Goal: Information Seeking & Learning: Learn about a topic

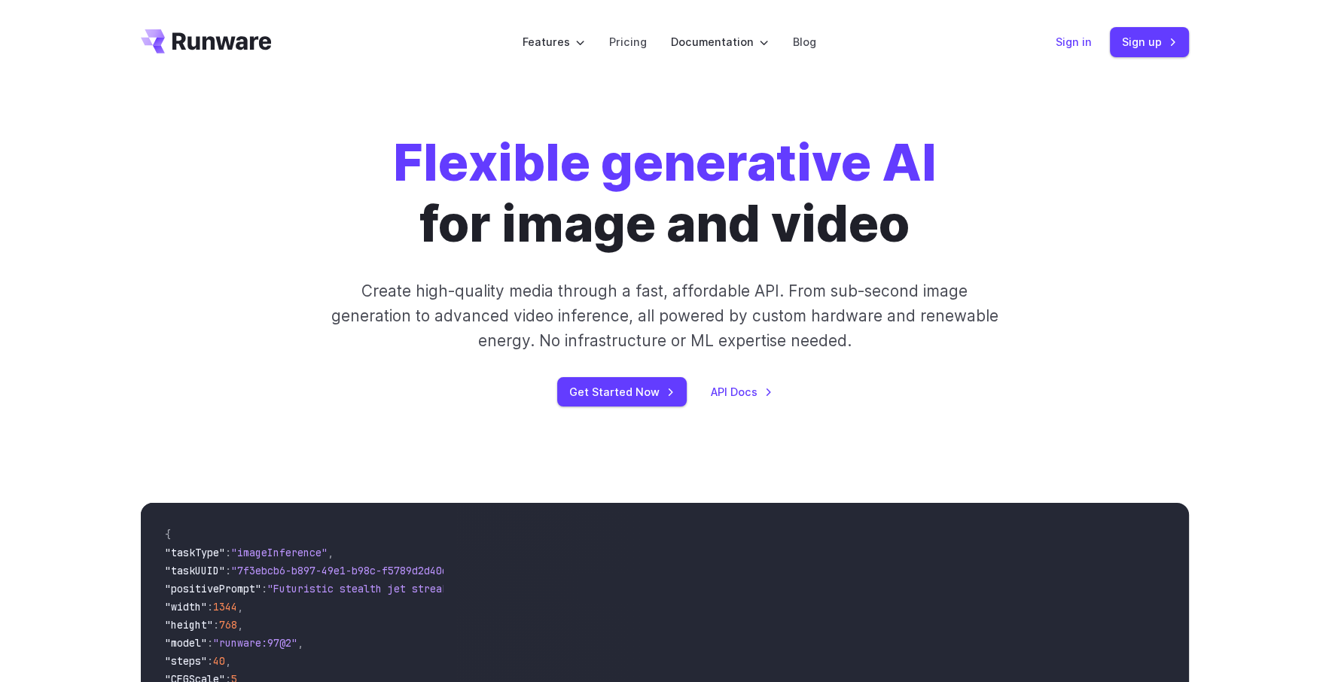
click at [1082, 48] on link "Sign in" at bounding box center [1073, 41] width 36 height 17
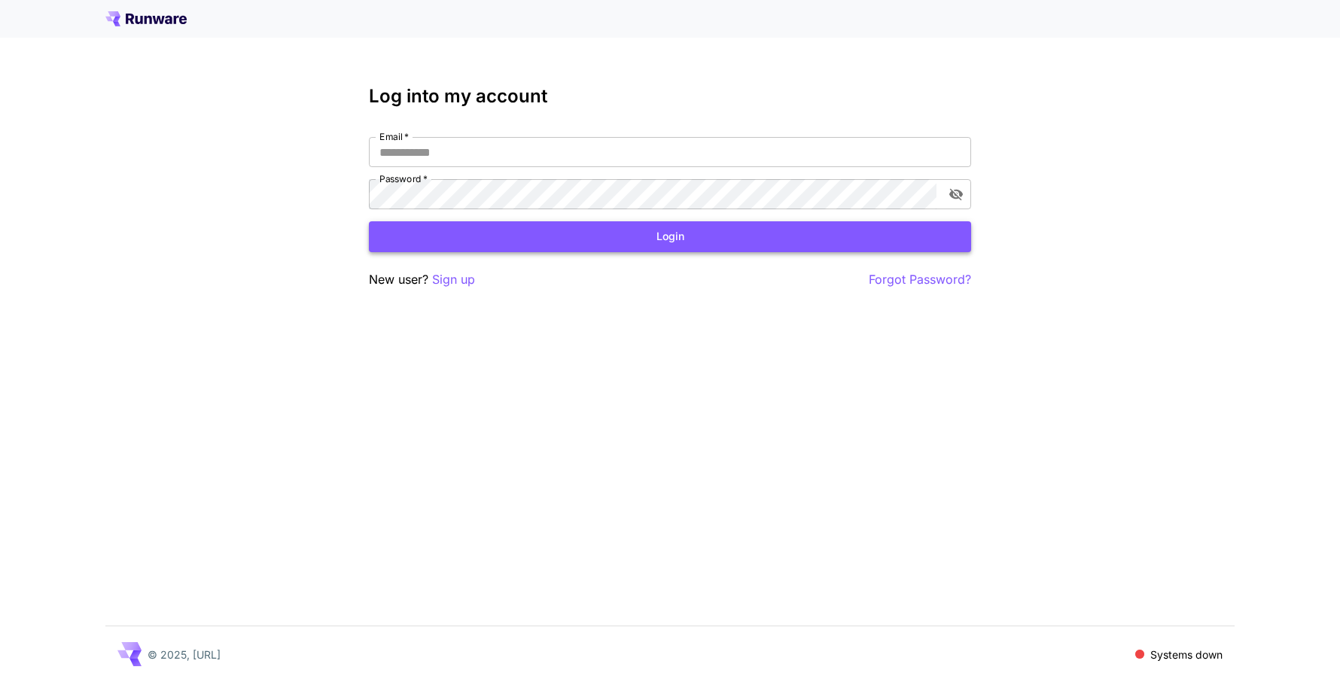
type input "**********"
click at [524, 244] on button "Login" at bounding box center [670, 236] width 602 height 31
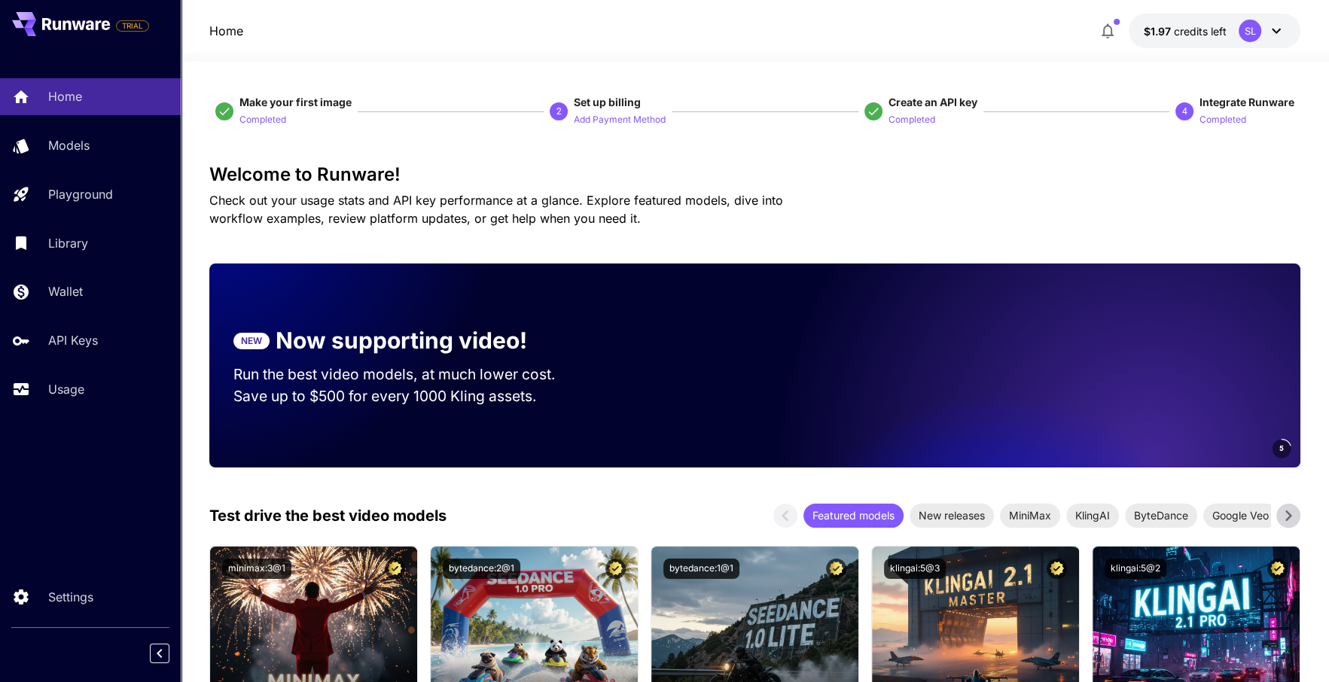
click at [507, 213] on span "Check out your usage stats and API key performance at a glance. Explore feature…" at bounding box center [496, 209] width 574 height 33
click at [531, 196] on span "Check out your usage stats and API key performance at a glance. Explore feature…" at bounding box center [496, 209] width 574 height 33
click at [102, 145] on div "Models" at bounding box center [109, 145] width 117 height 18
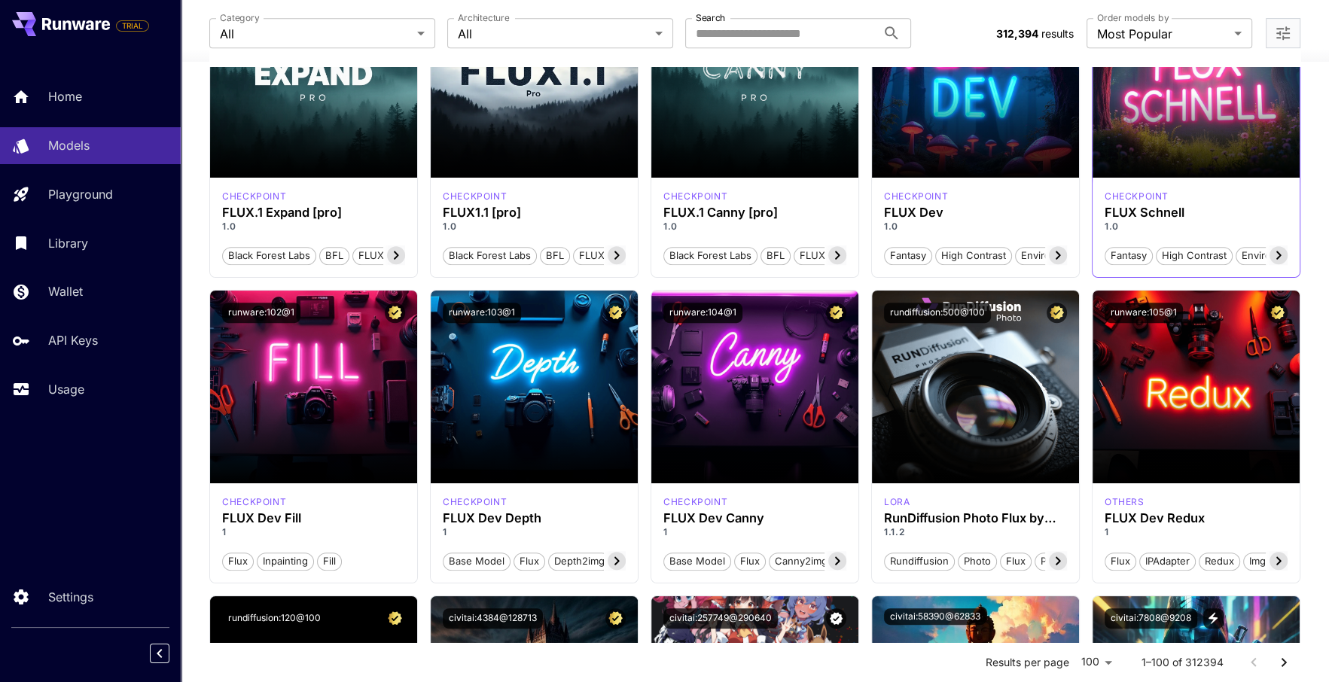
scroll to position [677, 0]
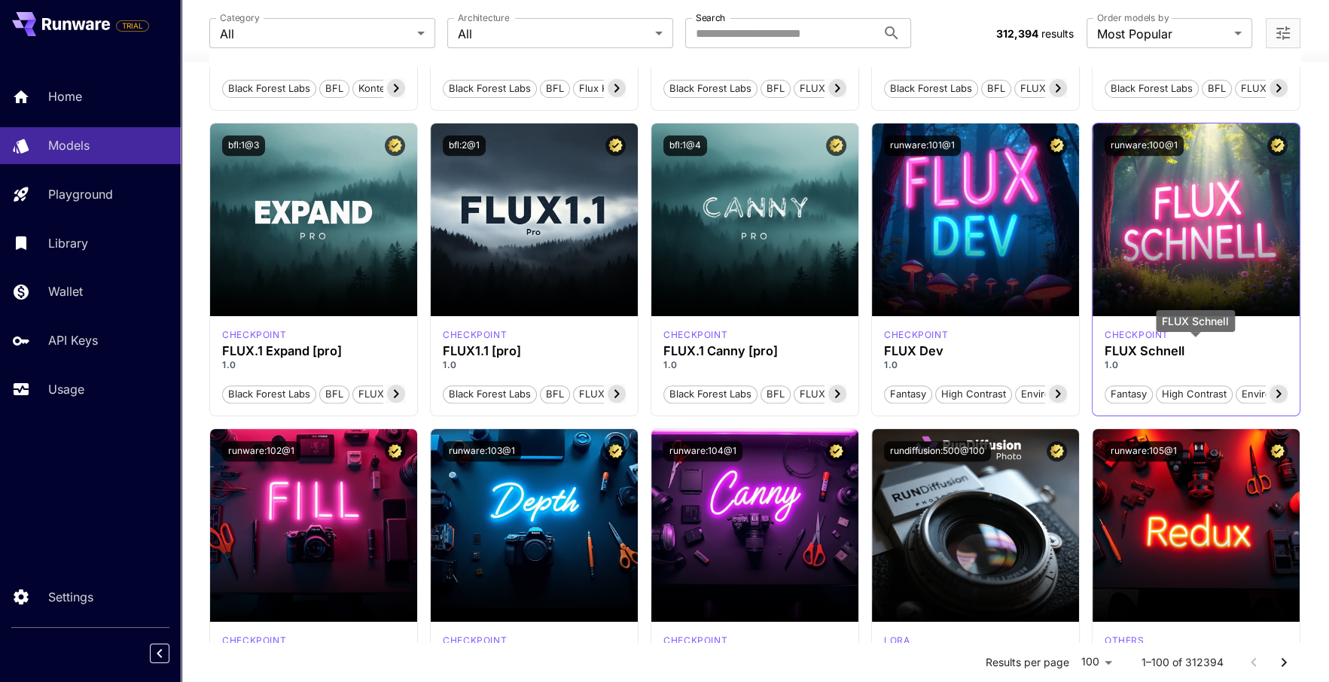
click at [1150, 345] on h3 "FLUX Schnell" at bounding box center [1195, 351] width 183 height 14
click at [1150, 307] on div "FLUX.1 S" at bounding box center [1136, 305] width 56 height 22
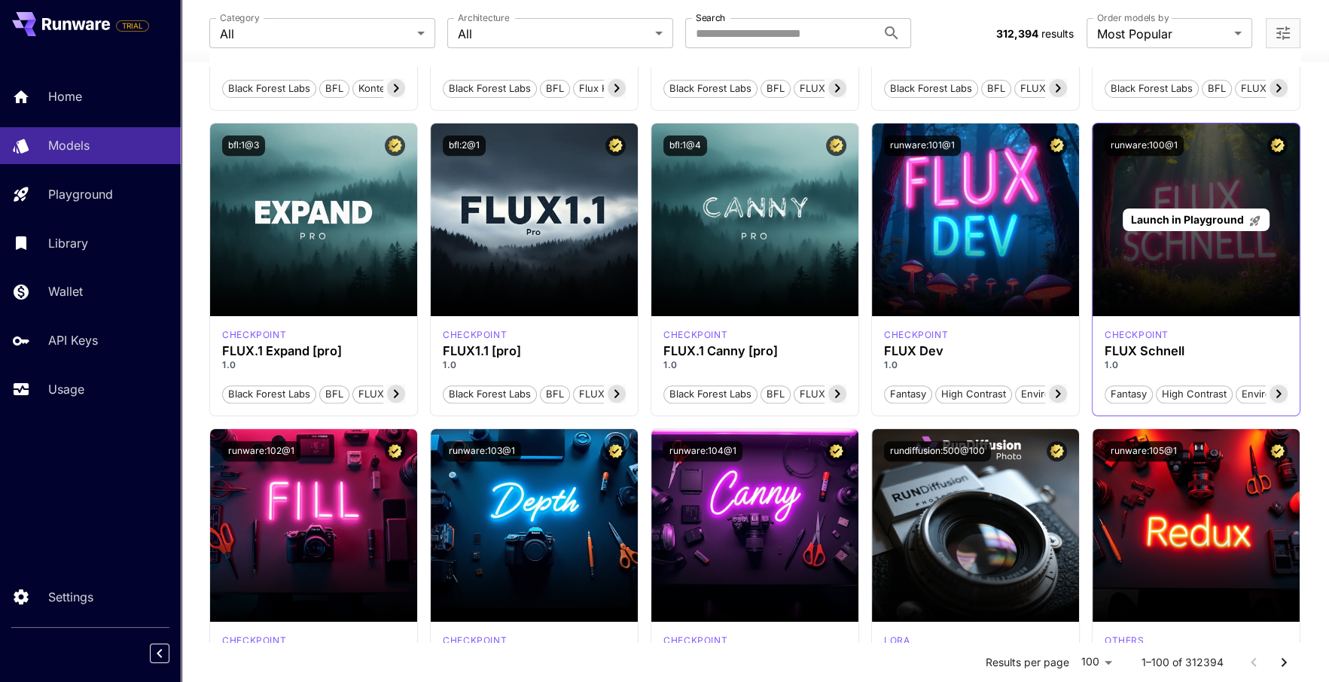
click at [1158, 278] on div "Launch in Playground" at bounding box center [1195, 219] width 207 height 193
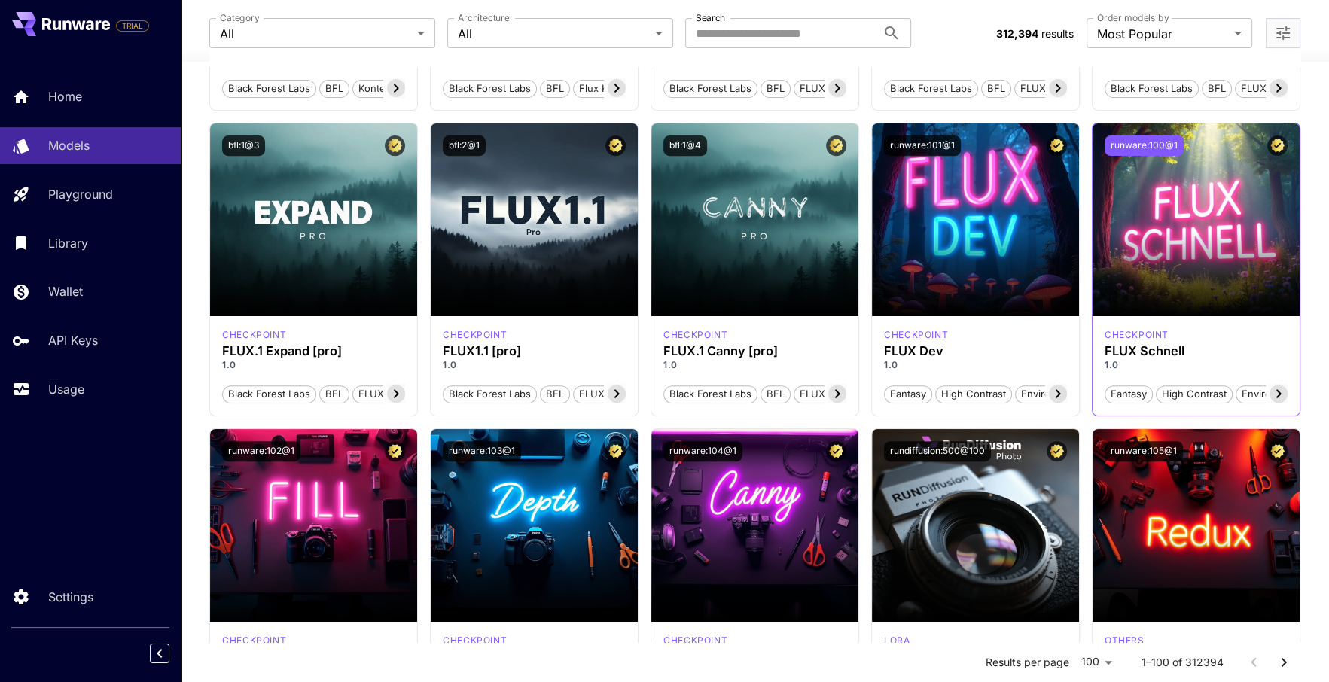
click at [1135, 145] on button "runware:100@1" at bounding box center [1143, 145] width 79 height 20
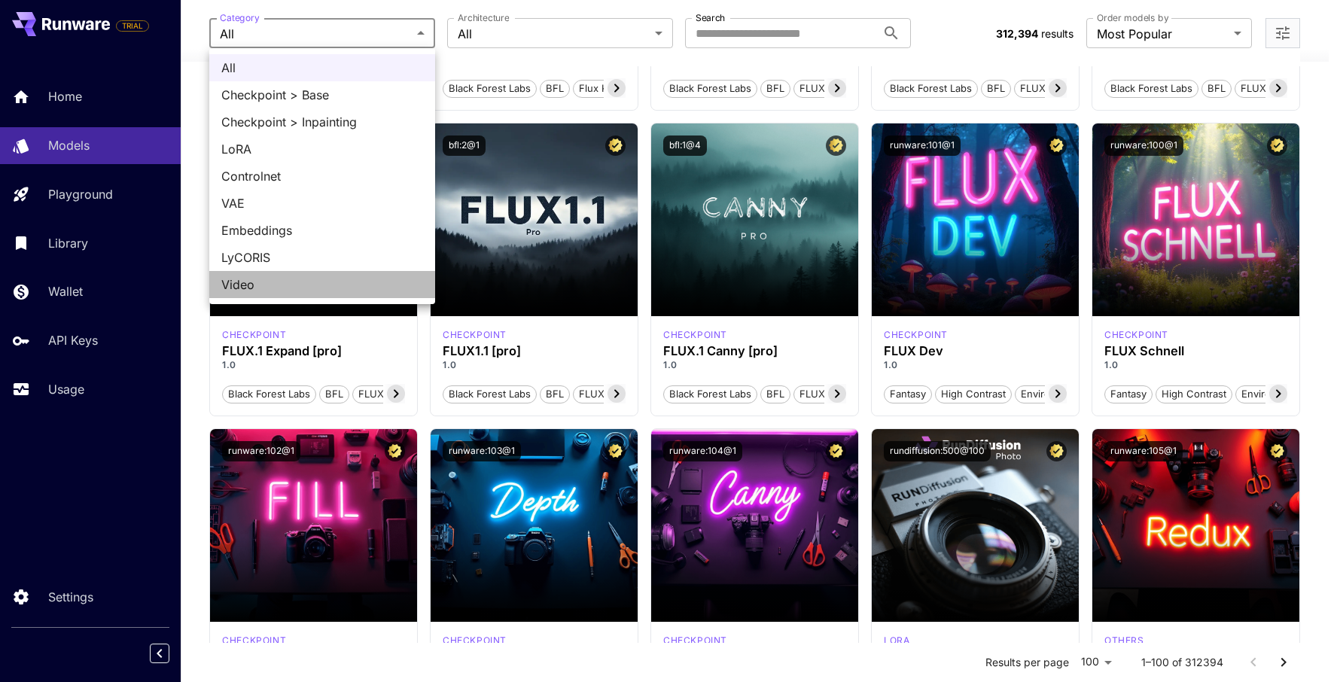
click at [343, 282] on span "Video" at bounding box center [322, 284] width 202 height 18
type input "*****"
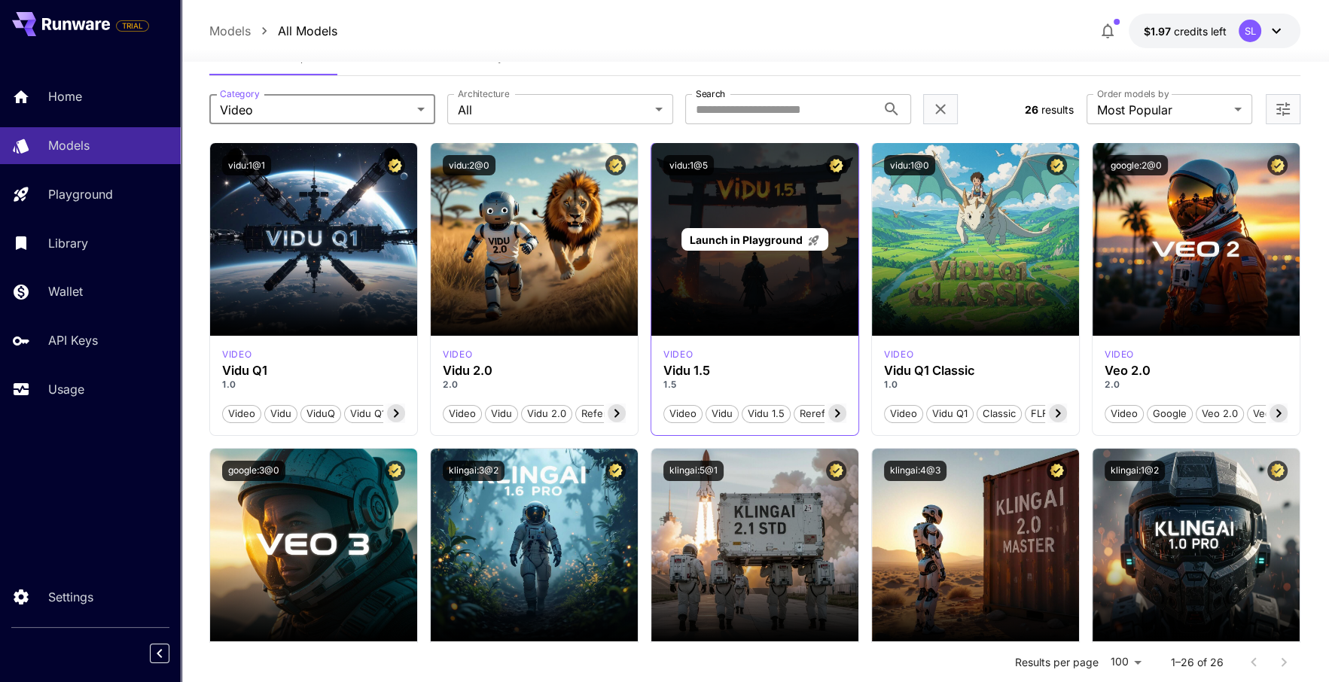
scroll to position [0, 0]
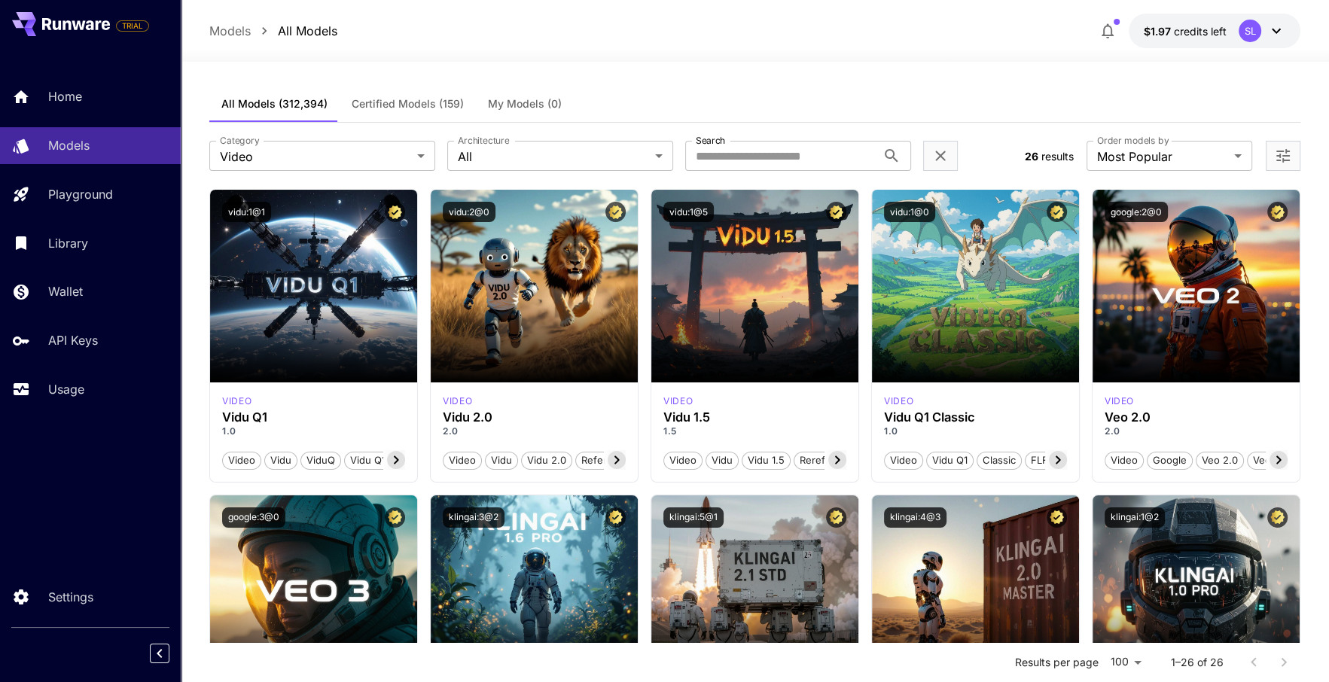
click at [104, 294] on div "Wallet" at bounding box center [109, 291] width 117 height 18
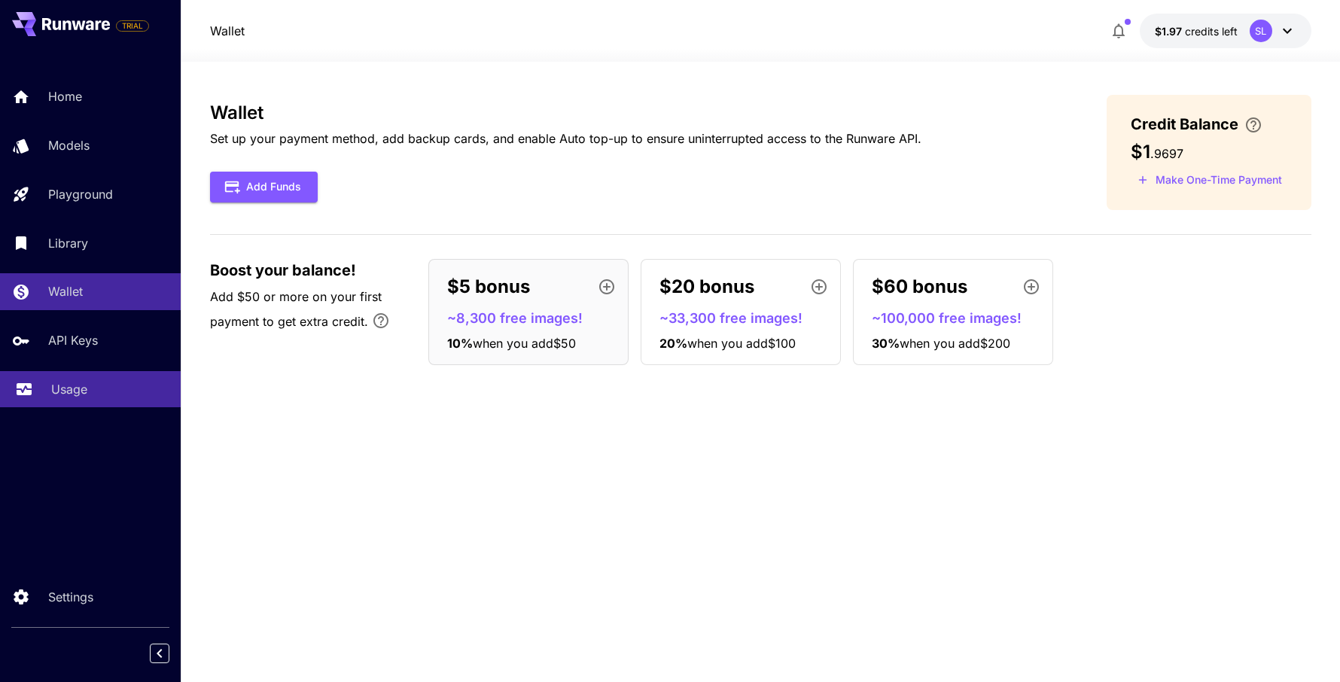
click at [114, 395] on div "Usage" at bounding box center [109, 389] width 117 height 18
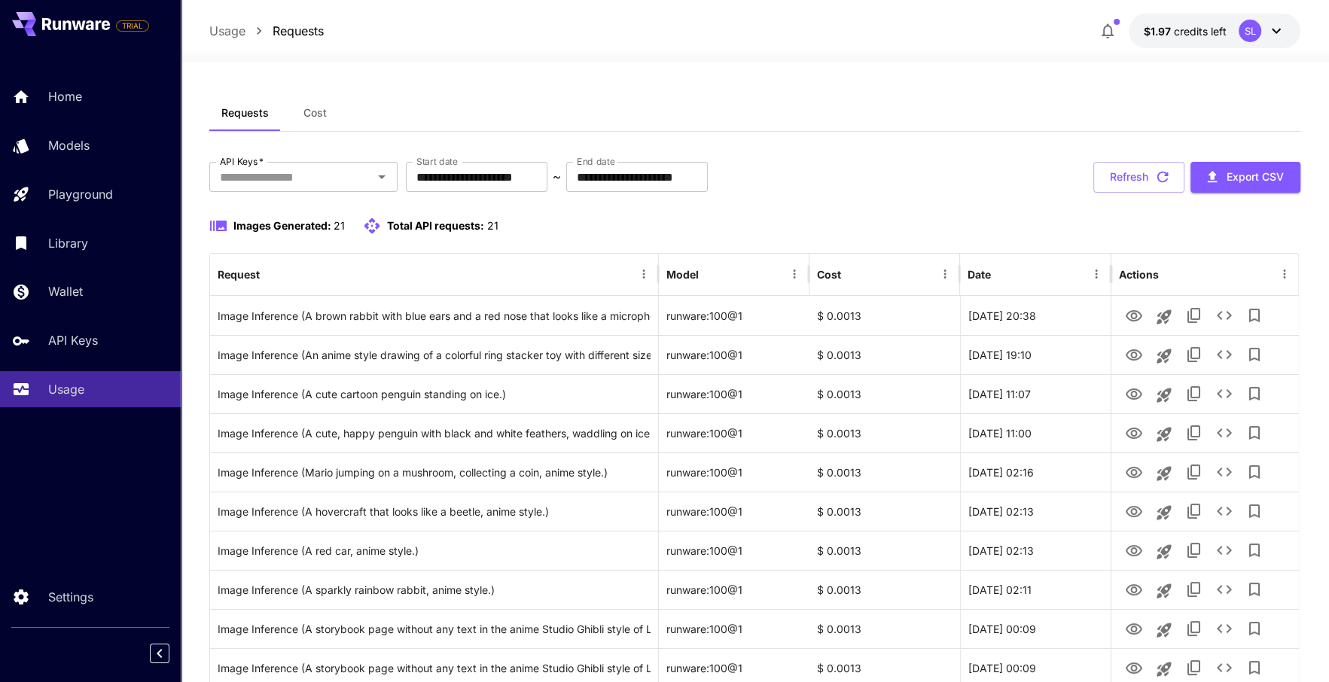
click at [988, 98] on div "Requests Cost" at bounding box center [754, 113] width 1091 height 37
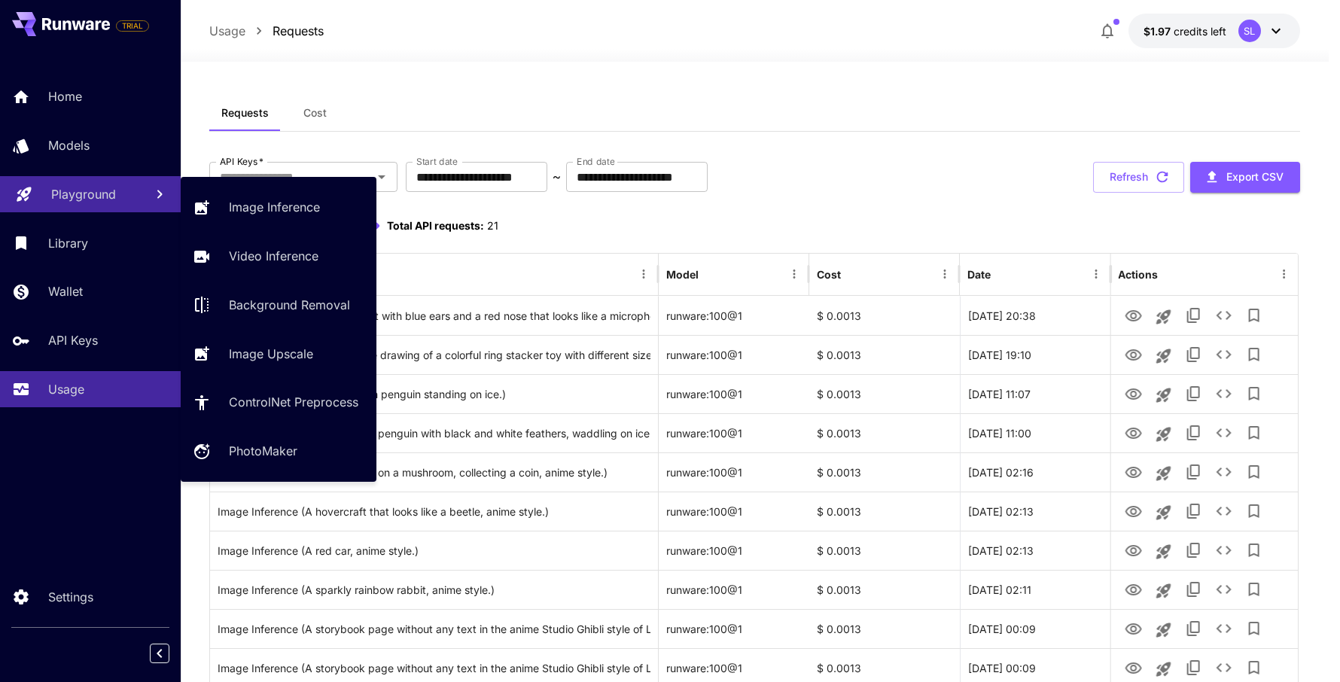
click at [78, 203] on p "Playground" at bounding box center [83, 194] width 65 height 18
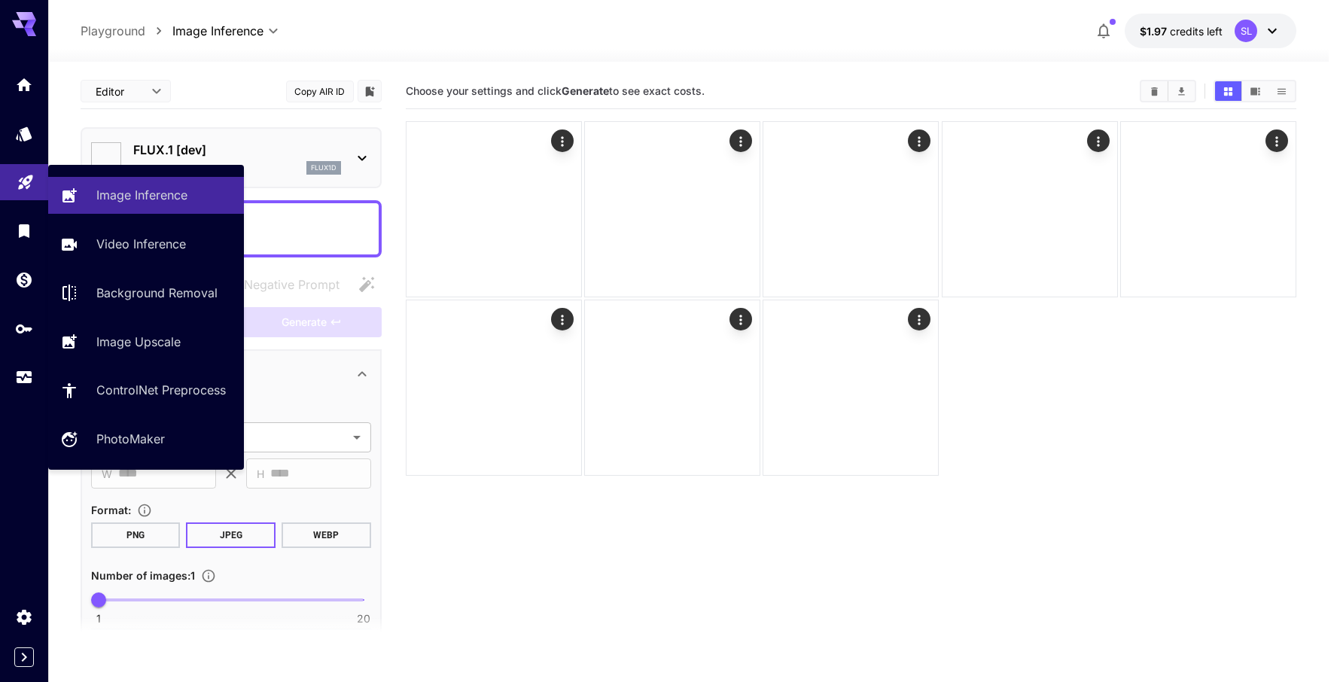
type input "**********"
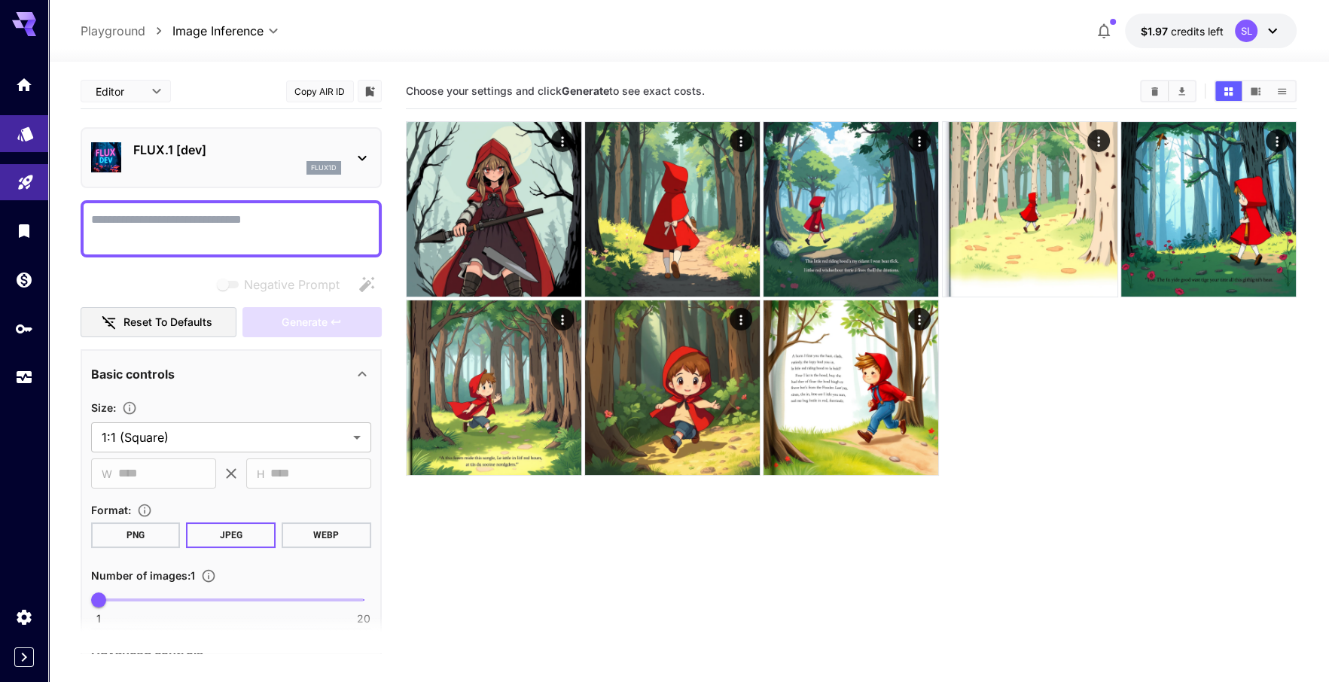
click at [22, 138] on icon "Models" at bounding box center [26, 129] width 18 height 18
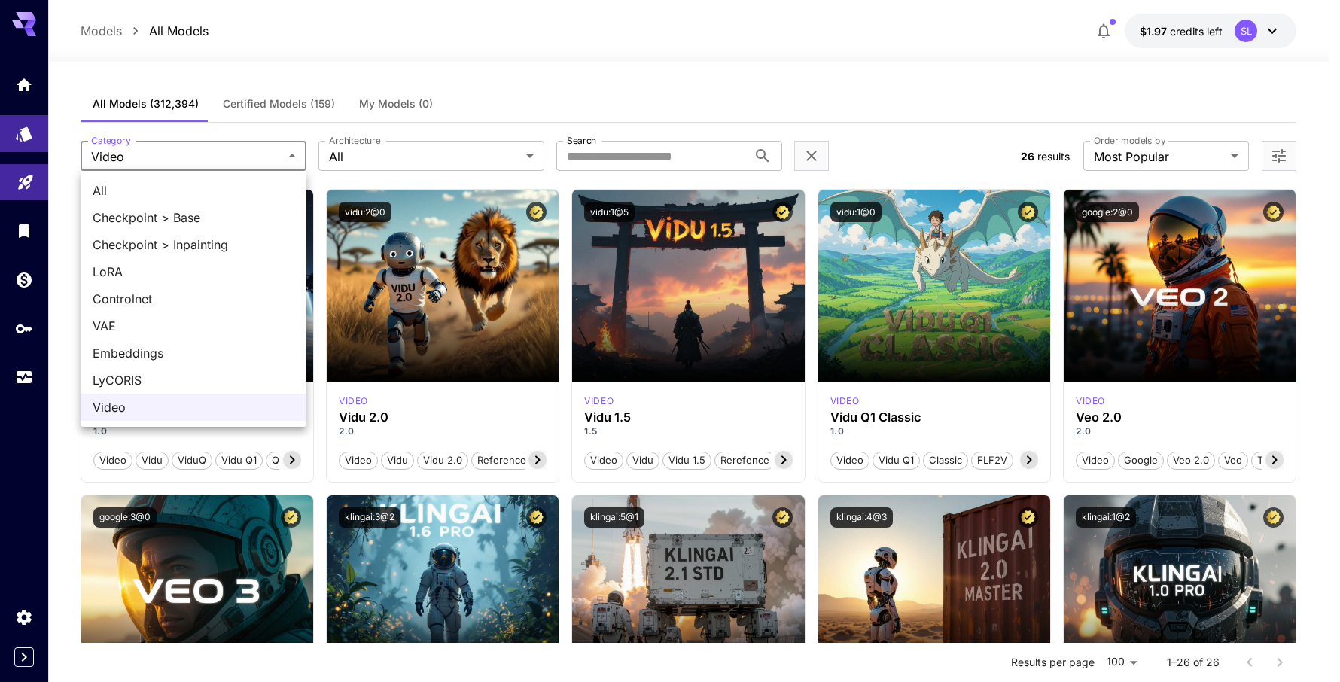
click at [247, 161] on div at bounding box center [670, 341] width 1340 height 682
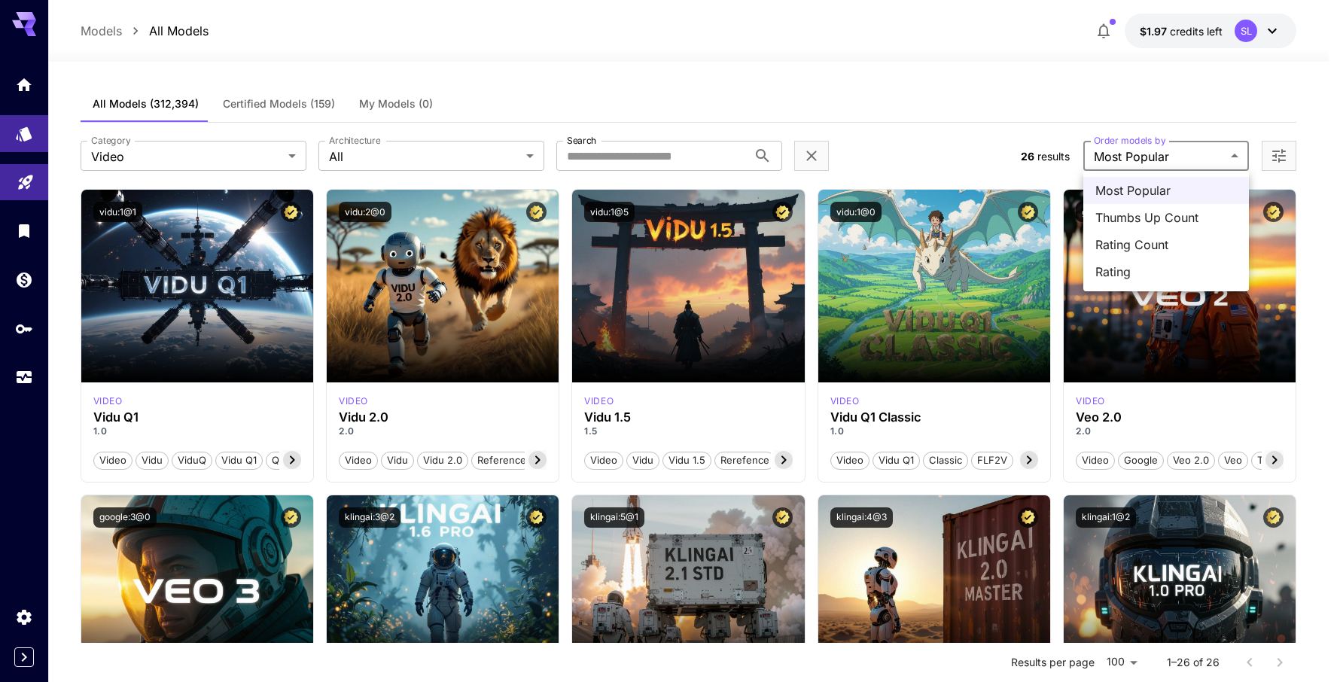
click at [1170, 155] on div at bounding box center [670, 341] width 1340 height 682
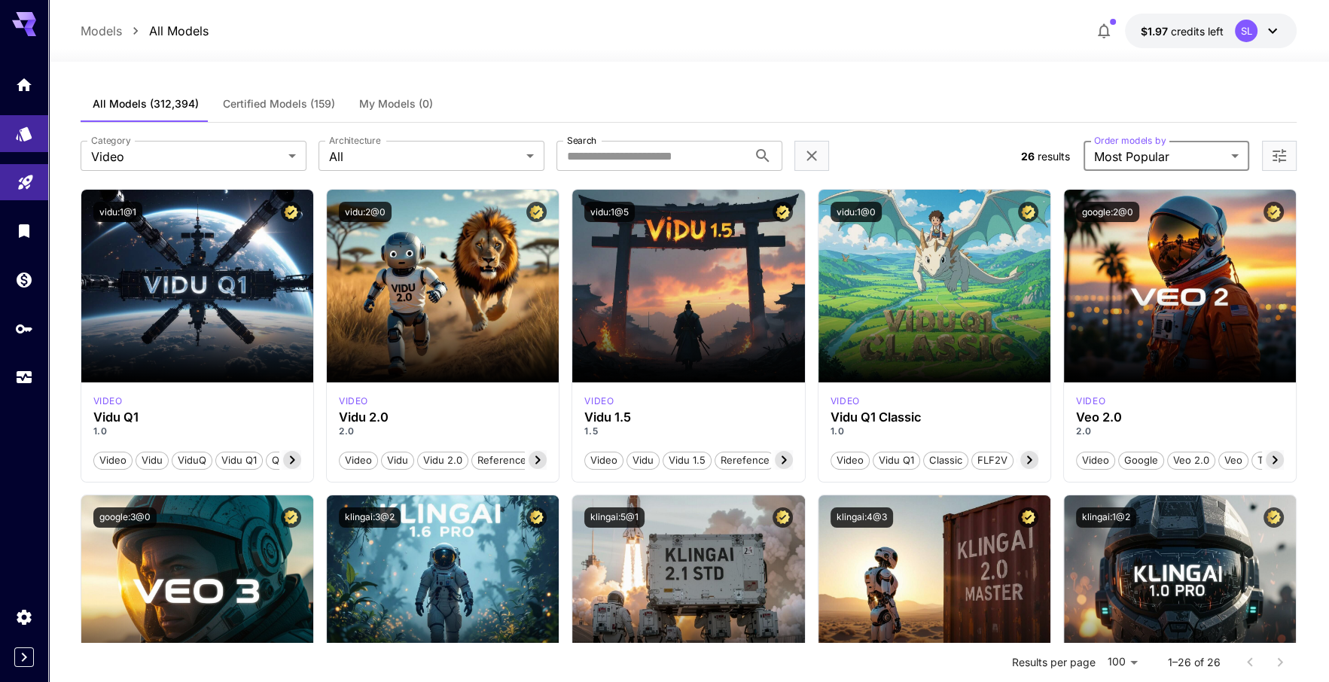
click at [1282, 150] on icon "Open more filters" at bounding box center [1279, 156] width 14 height 14
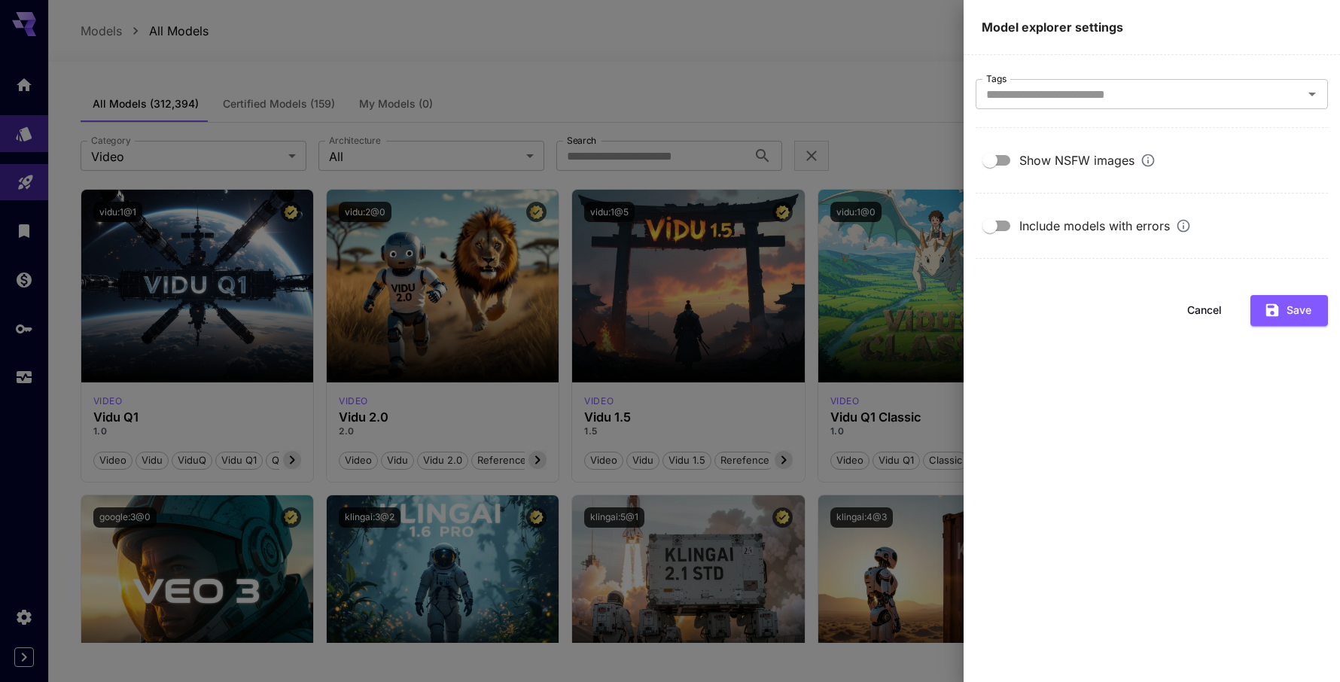
click at [807, 118] on div at bounding box center [670, 341] width 1340 height 682
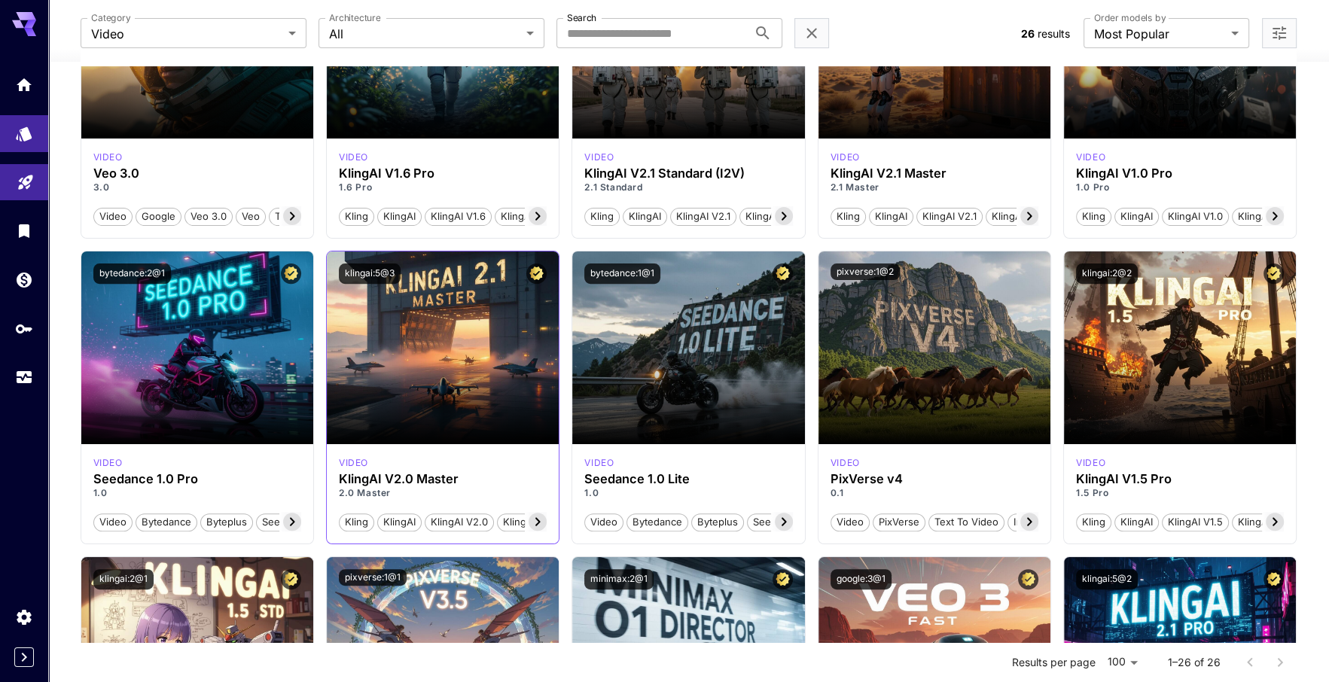
scroll to position [753, 0]
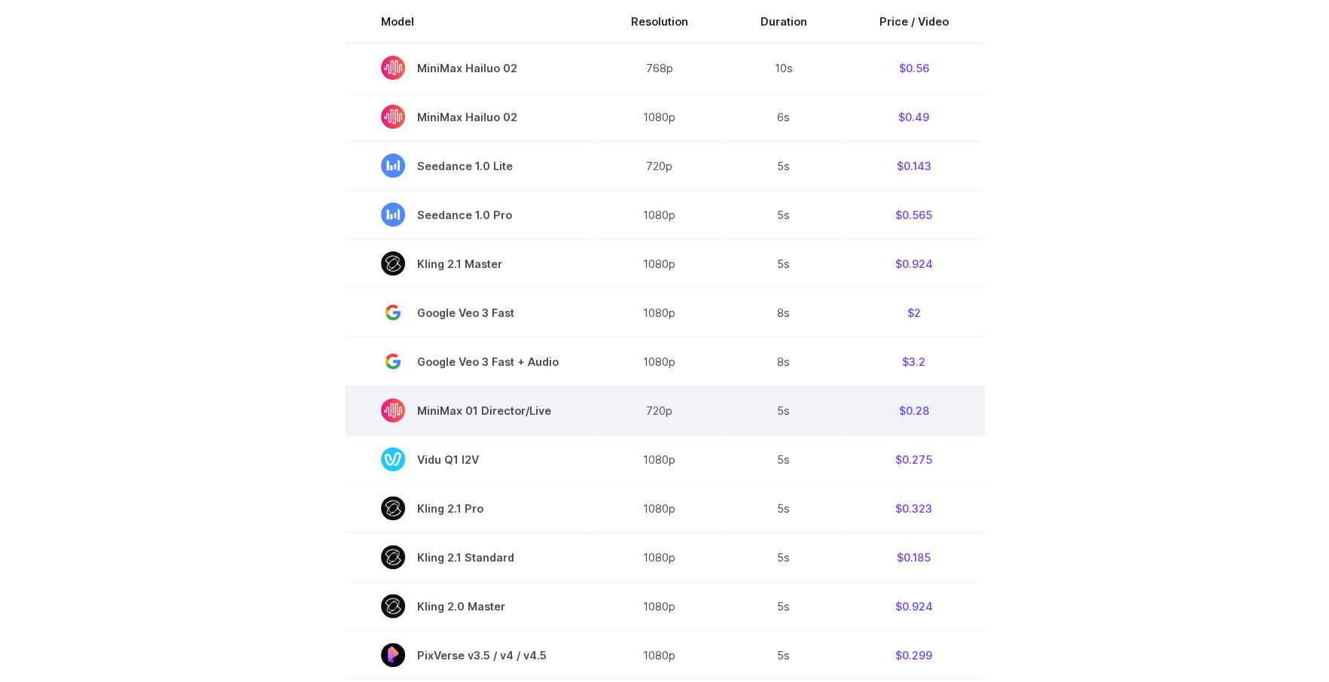
scroll to position [616, 0]
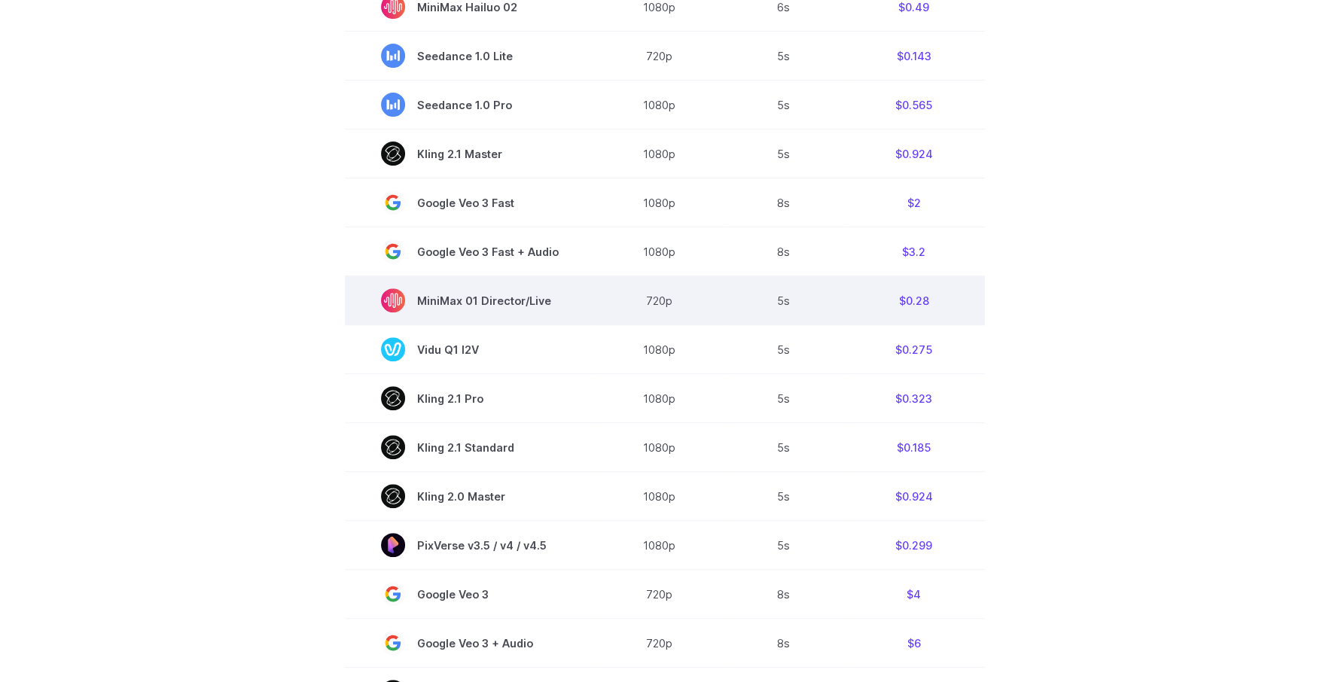
click at [784, 306] on td "5s" at bounding box center [783, 300] width 119 height 49
click at [442, 305] on span "MiniMax 01 Director/Live" at bounding box center [470, 300] width 178 height 24
drag, startPoint x: 441, startPoint y: 305, endPoint x: 537, endPoint y: 305, distance: 96.3
click at [537, 305] on span "MiniMax 01 Director/Live" at bounding box center [470, 300] width 178 height 24
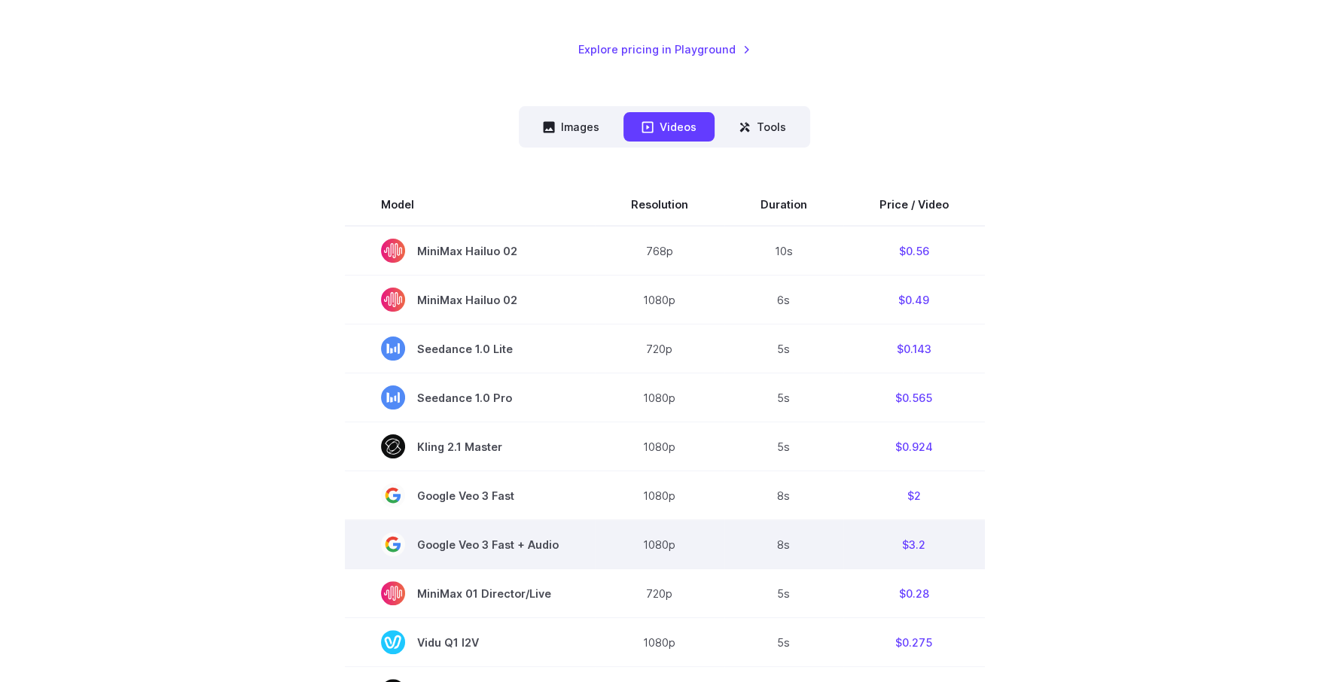
scroll to position [315, 0]
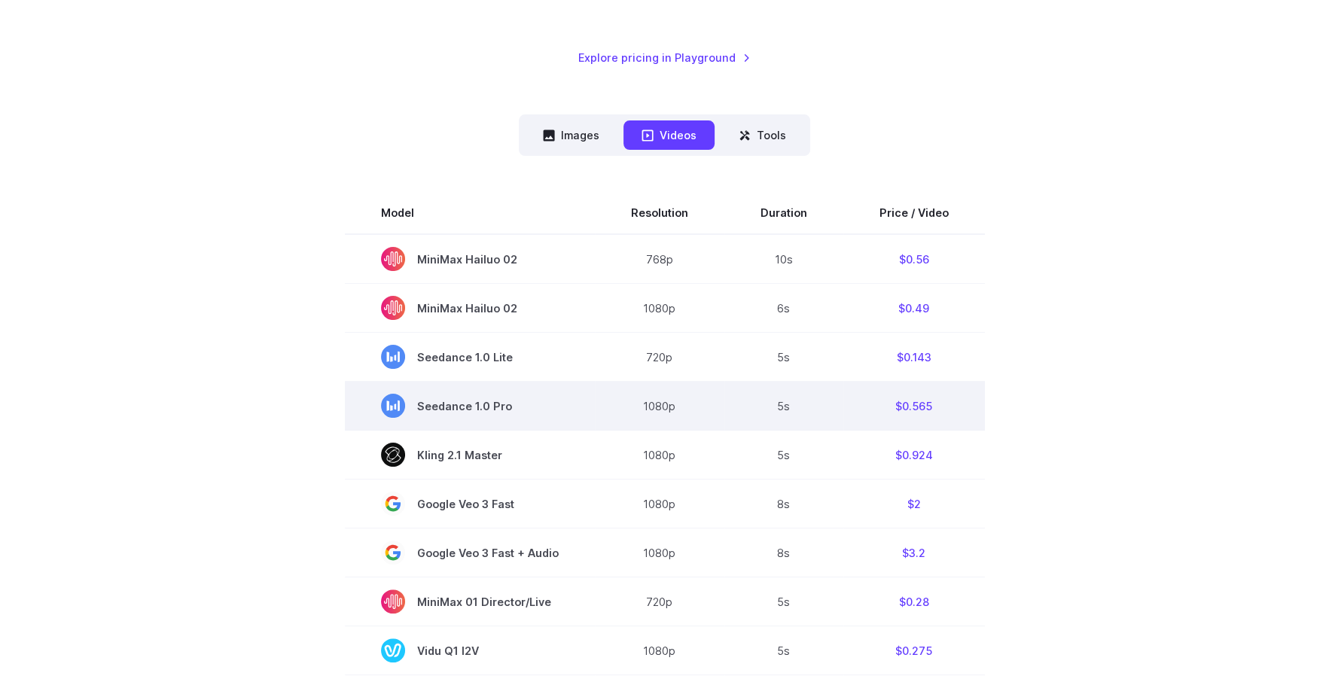
click at [454, 403] on span "Seedance 1.0 Pro" at bounding box center [470, 406] width 178 height 24
drag, startPoint x: 454, startPoint y: 403, endPoint x: 484, endPoint y: 407, distance: 30.3
click at [484, 407] on span "Seedance 1.0 Pro" at bounding box center [470, 406] width 178 height 24
copy span "Seedance 1.0"
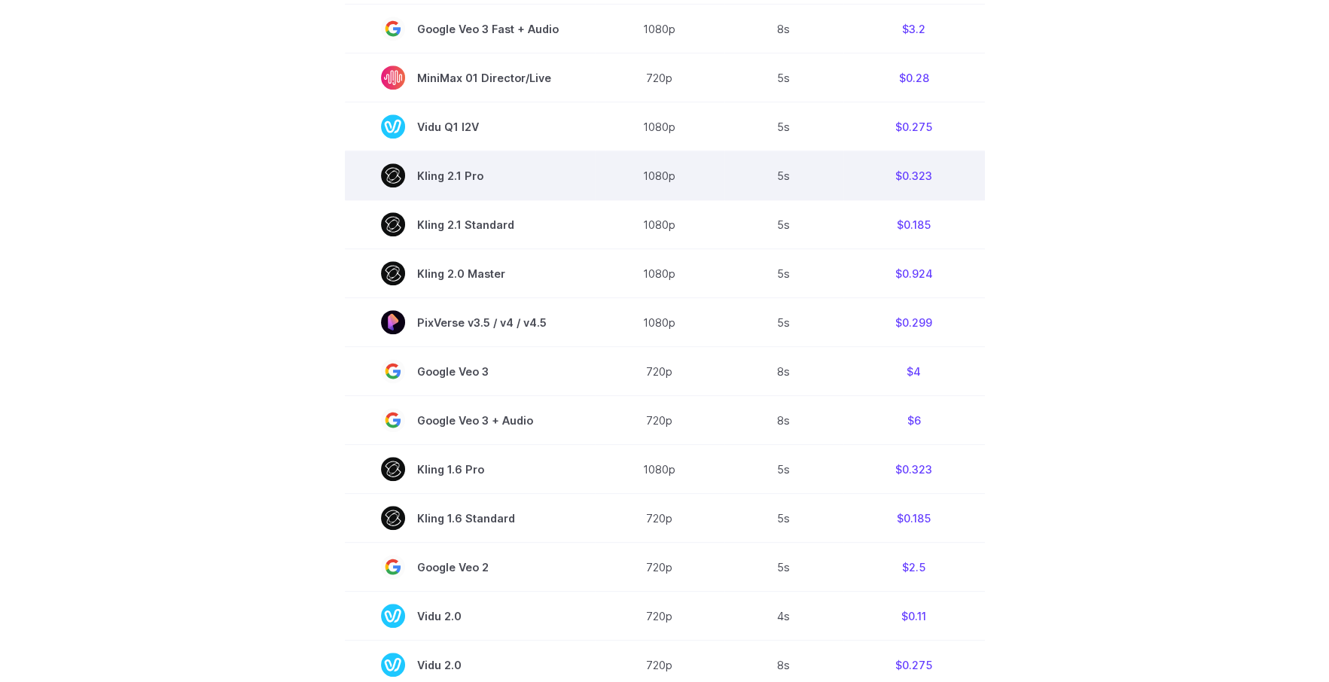
scroll to position [691, 0]
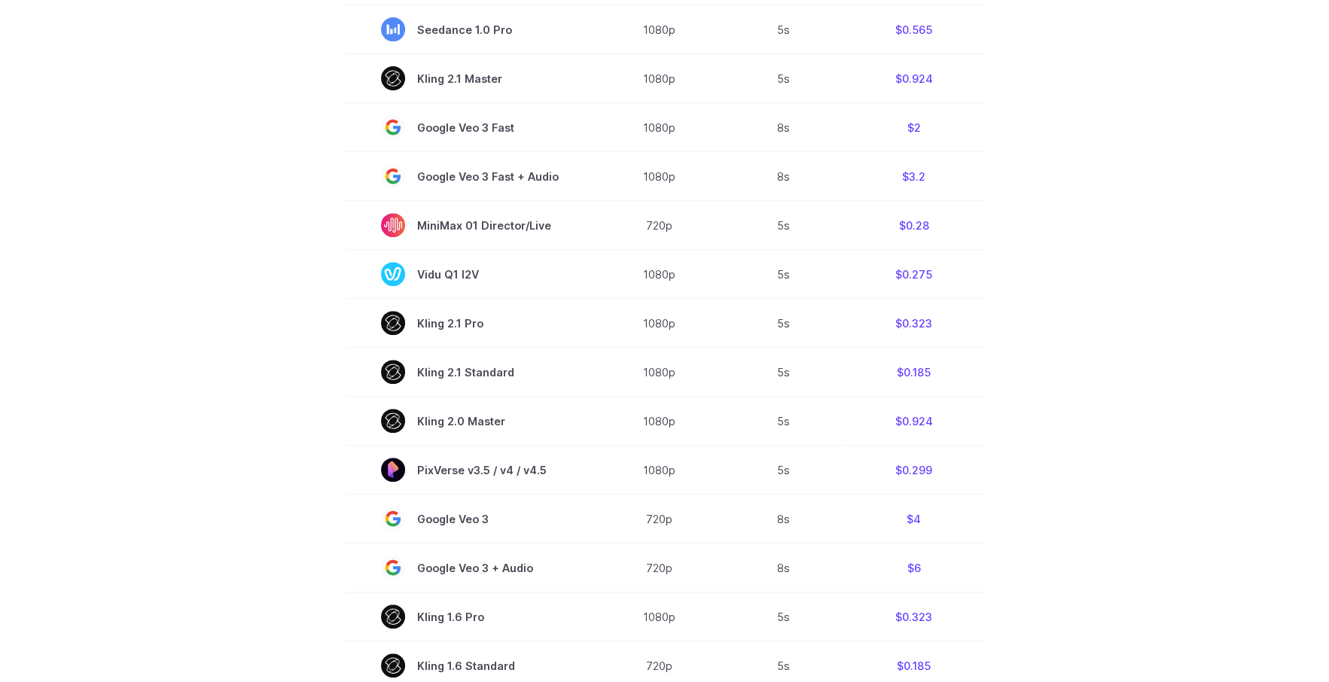
click at [1028, 401] on section "Model Resolution Duration Price / Video MiniMax Hailuo 02 768p 10s $0.56 MiniMa…" at bounding box center [665, 326] width 1048 height 1021
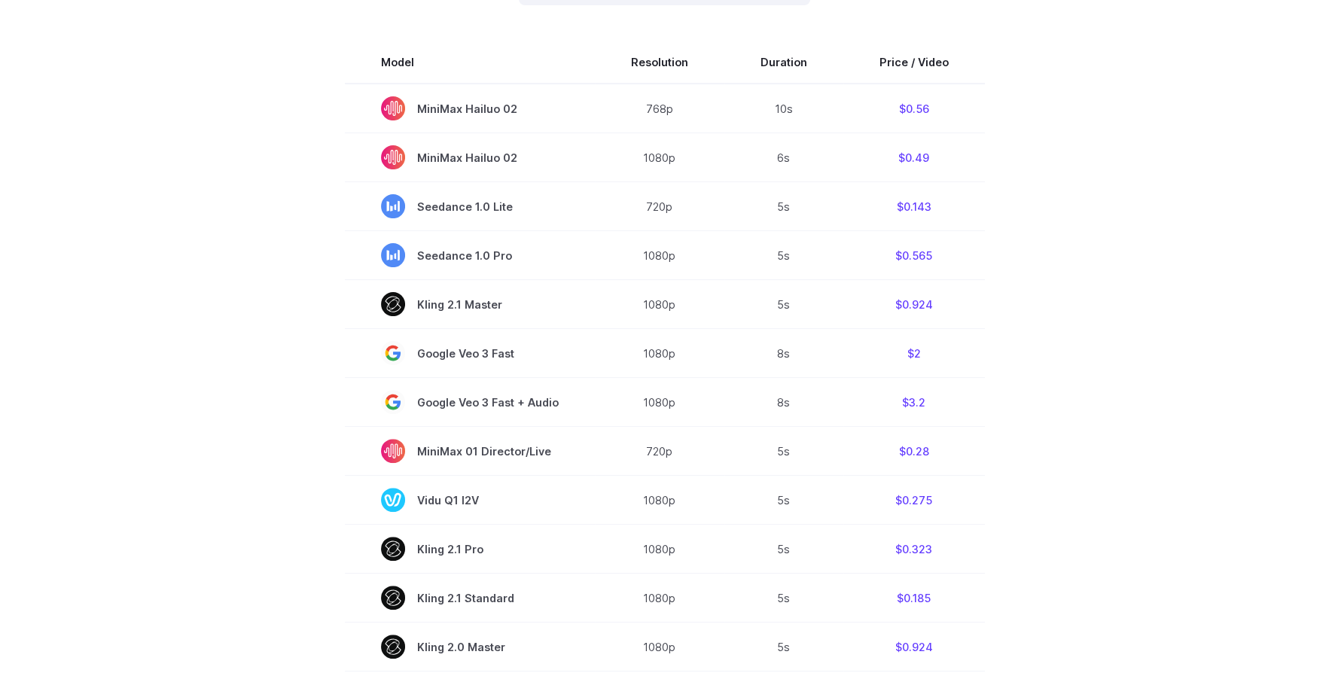
scroll to position [390, 0]
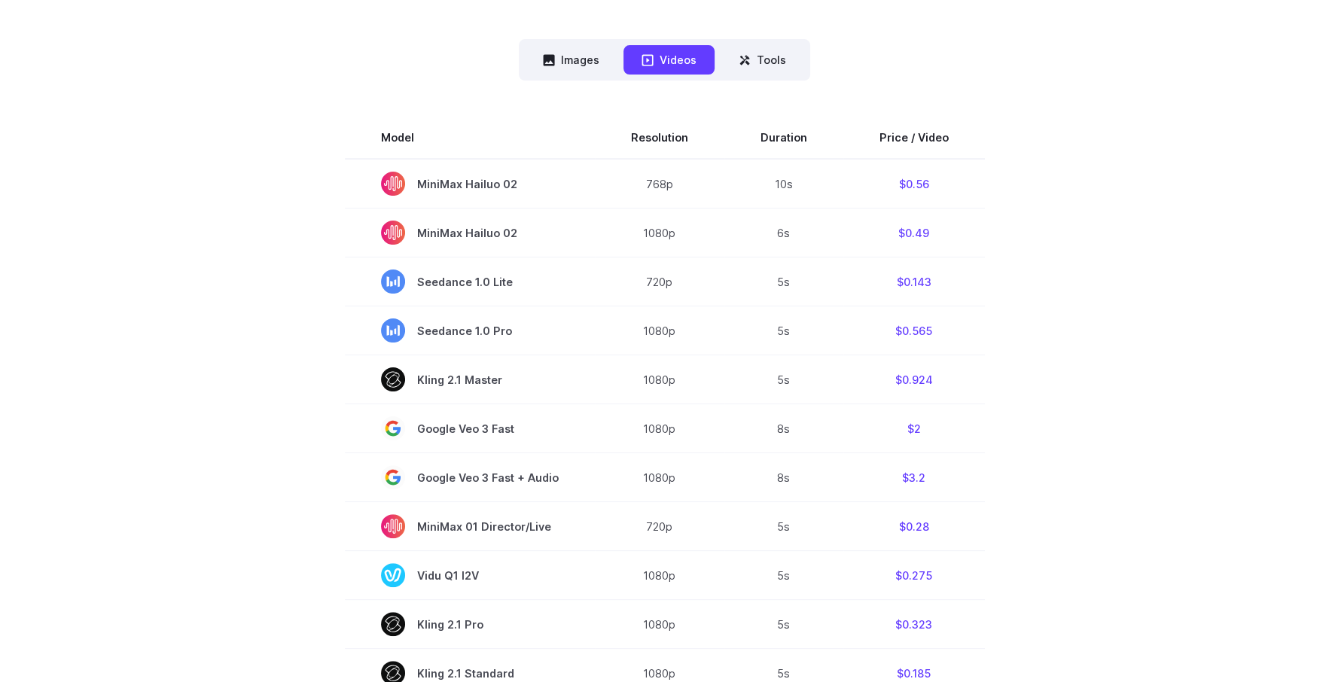
click at [1012, 399] on section "Model Resolution Duration Price / Video MiniMax Hailuo 02 768p 10s $0.56 MiniMa…" at bounding box center [665, 627] width 1048 height 1021
